Goal: Information Seeking & Learning: Find specific fact

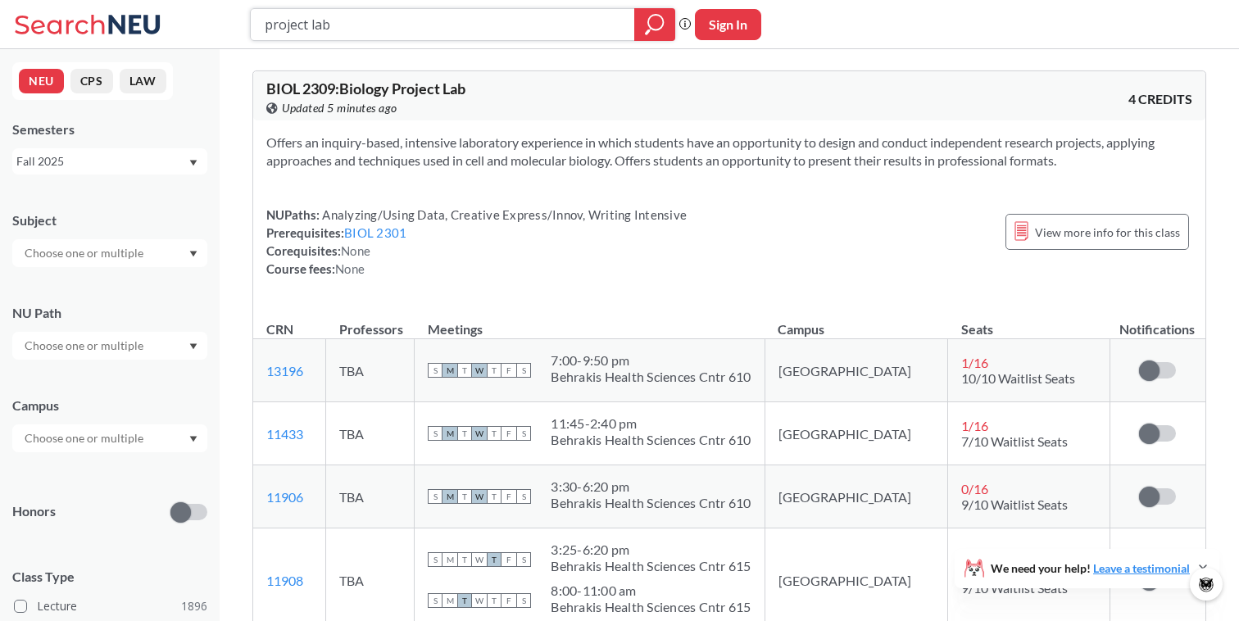
click at [459, 29] on input "project lab" at bounding box center [443, 25] width 360 height 28
type input "p"
type input "biochem"
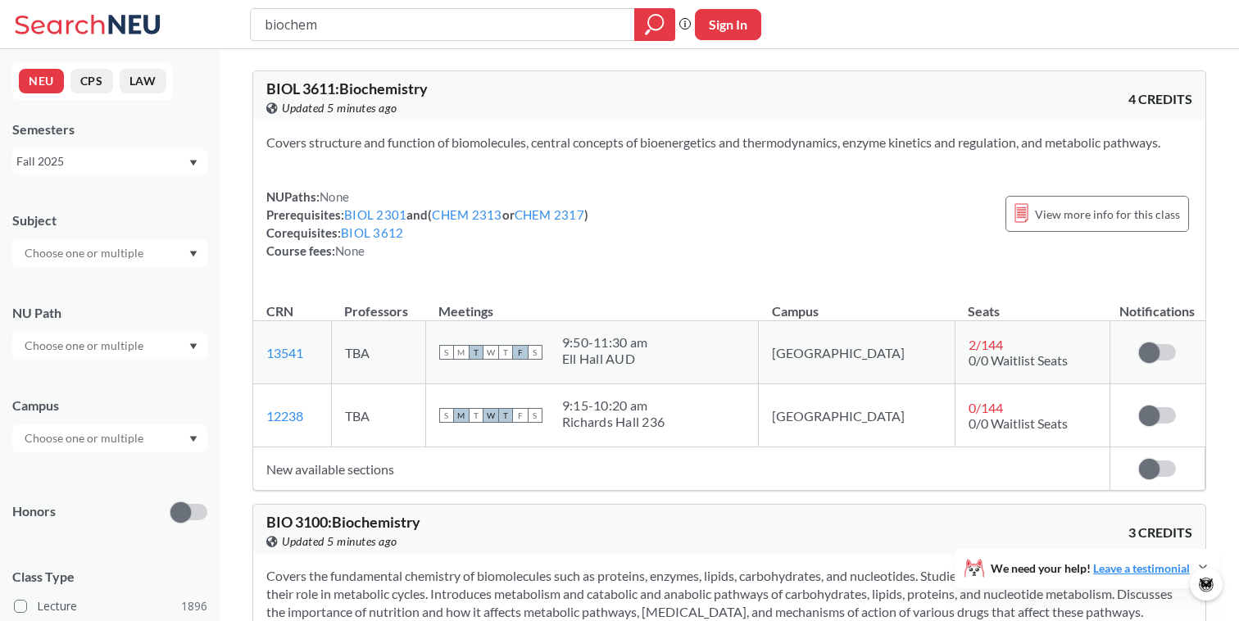
click at [264, 22] on input "biochem" at bounding box center [443, 25] width 360 height 28
type input "lab forbiochem"
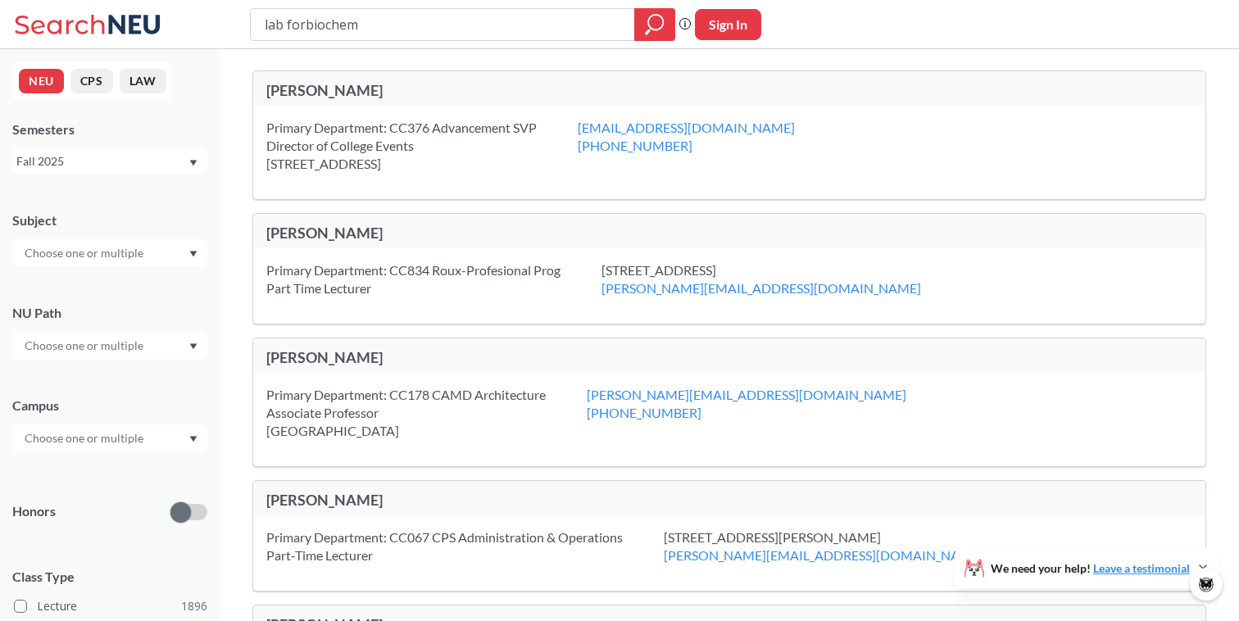
click at [306, 25] on input "lab forbiochem" at bounding box center [443, 25] width 360 height 28
type input "lab for biochem"
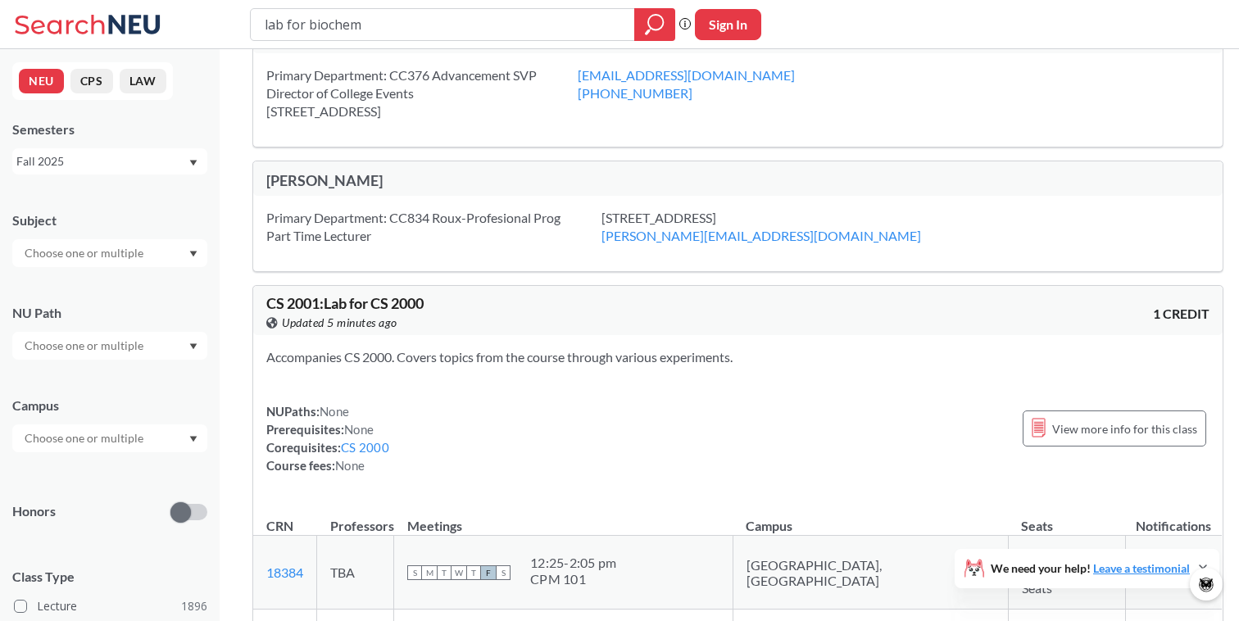
scroll to position [51, 0]
drag, startPoint x: 496, startPoint y: 33, endPoint x: 221, endPoint y: 28, distance: 275.3
click at [220, 28] on div "lab for biochem Phrase search guarantees the exact search appears in the result…" at bounding box center [619, 24] width 1239 height 49
type input "\"
paste input "Lab for BIOL 3611"
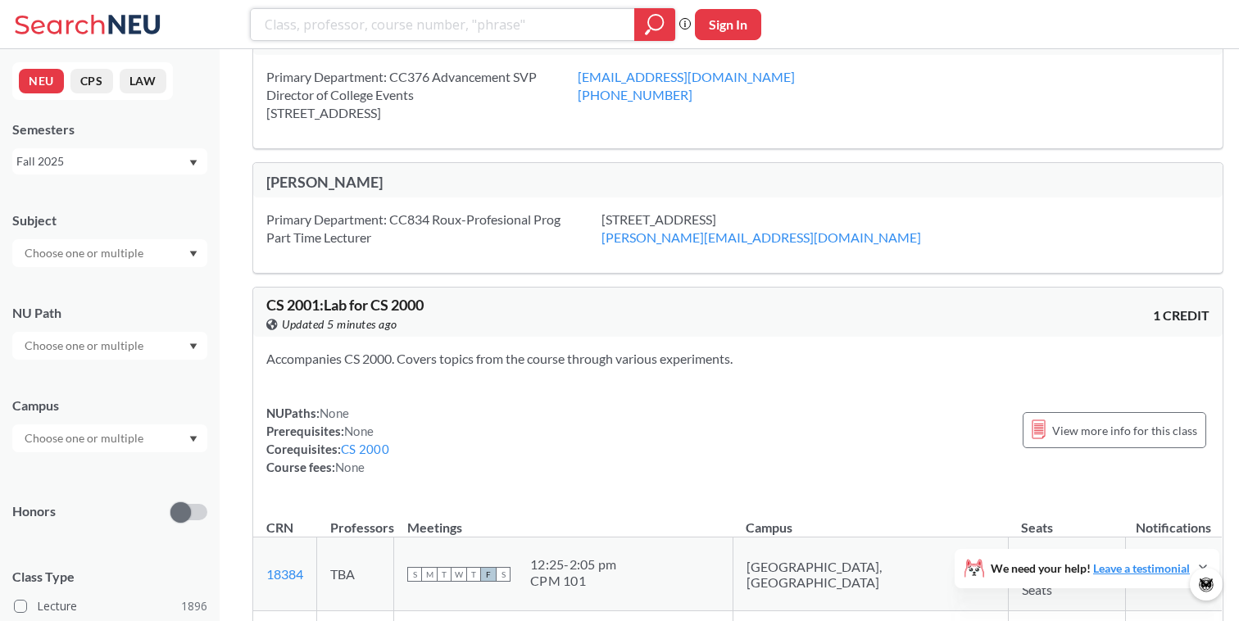
type input "Lab for BIOL 3611"
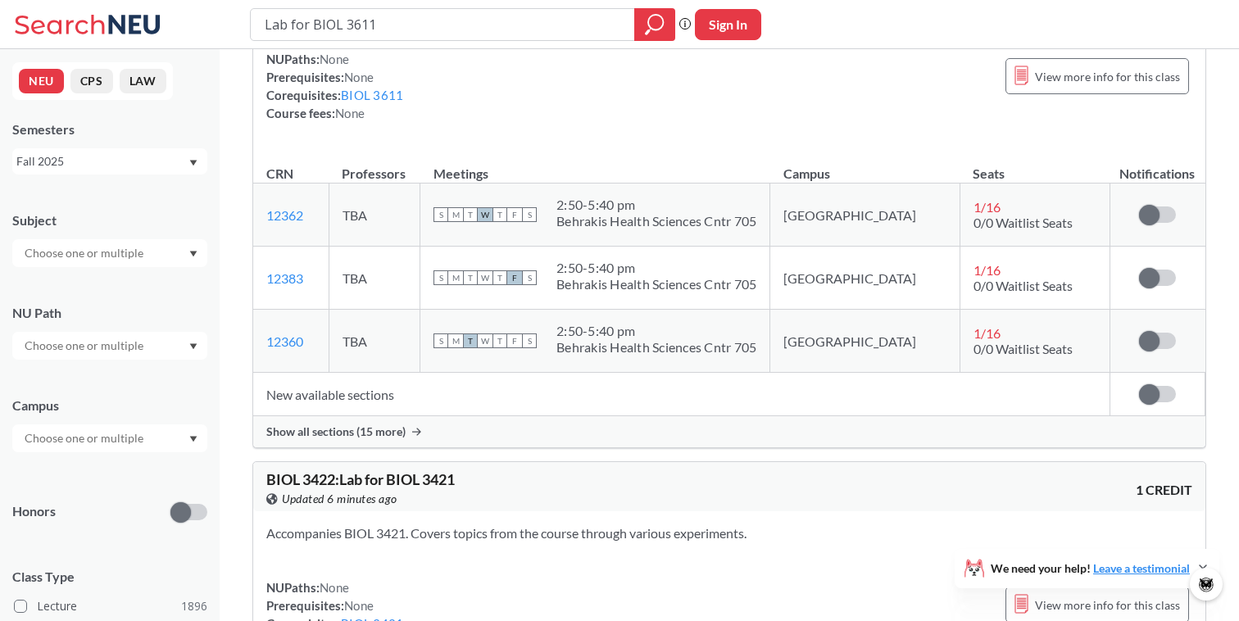
scroll to position [159, 0]
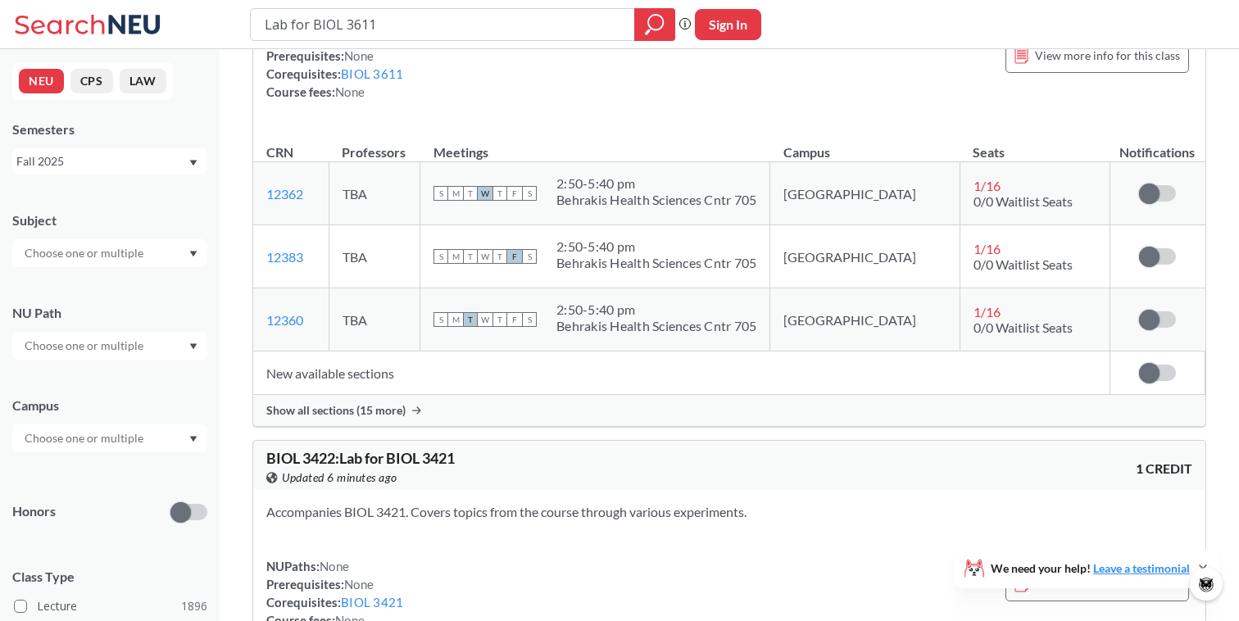
click at [368, 406] on span "Show all sections (15 more)" at bounding box center [335, 410] width 139 height 15
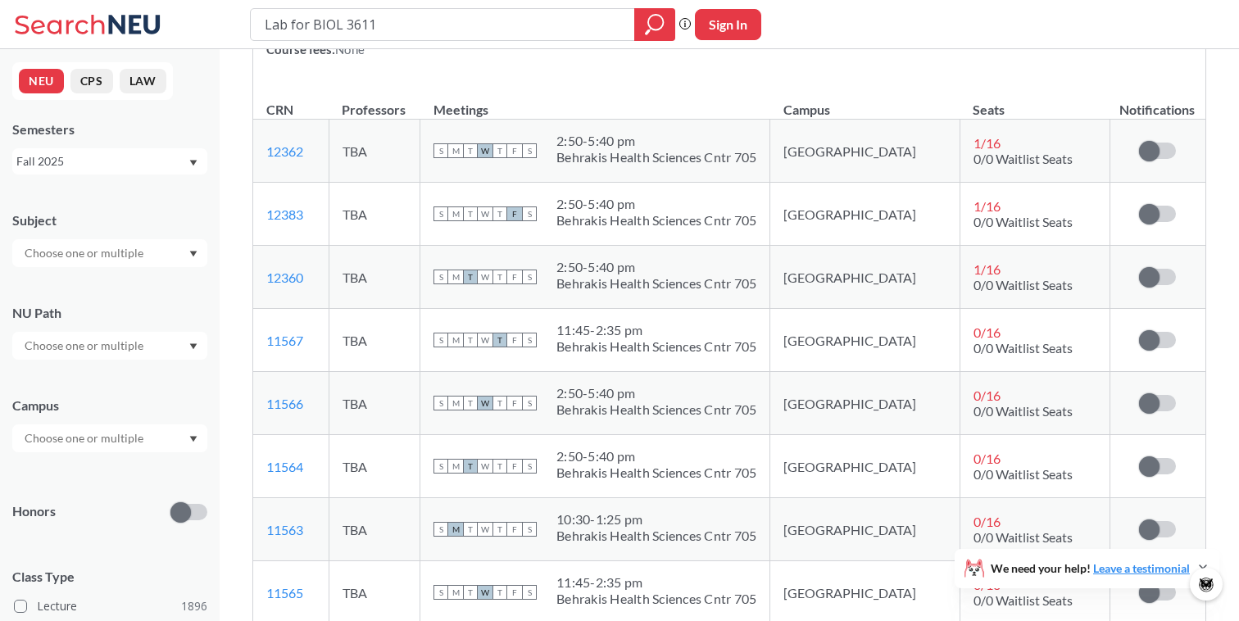
scroll to position [202, 0]
